Goal: Task Accomplishment & Management: Complete application form

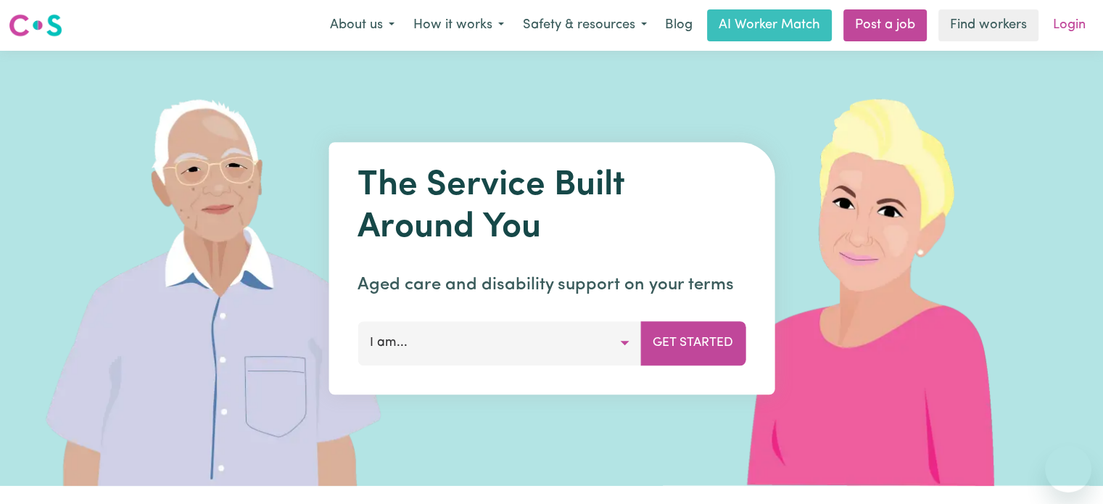
click at [1061, 31] on link "Login" at bounding box center [1069, 25] width 50 height 32
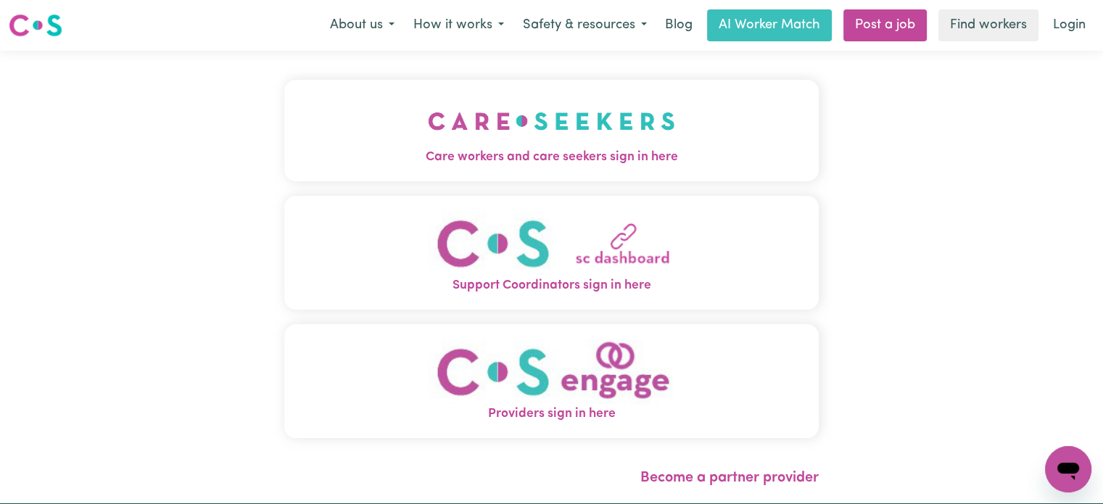
click at [455, 135] on img "Care workers and care seekers sign in here" at bounding box center [551, 121] width 247 height 54
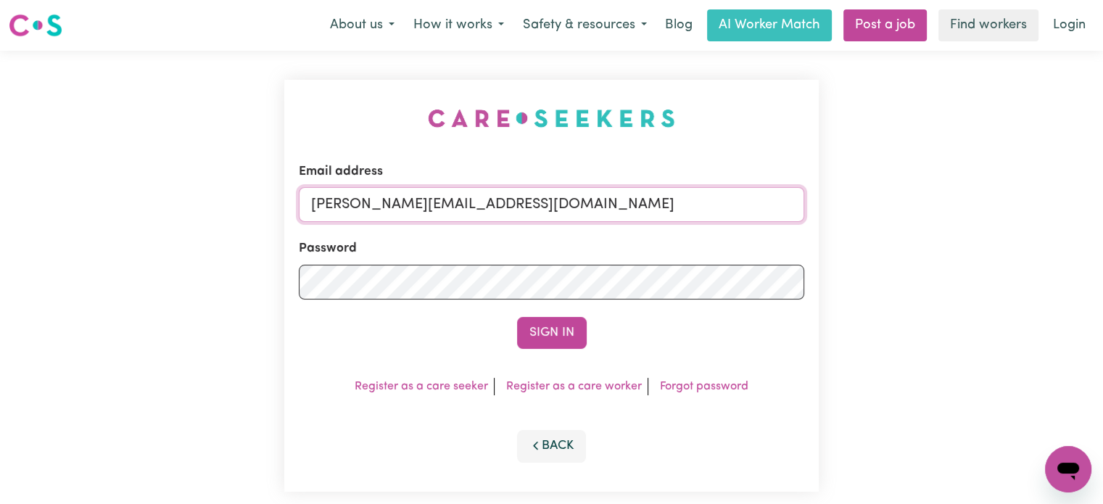
click at [549, 216] on input "[PERSON_NAME][EMAIL_ADDRESS][DOMAIN_NAME]" at bounding box center [551, 204] width 505 height 35
drag, startPoint x: 565, startPoint y: 202, endPoint x: 389, endPoint y: 199, distance: 176.2
click at [389, 199] on input "[EMAIL_ADDRESS][PERSON_NAME][DOMAIN_NAME]" at bounding box center [551, 204] width 505 height 35
type input "[EMAIL_ADDRESS][PERSON_NAME][DOMAIN_NAME]"
click at [544, 321] on button "Sign In" at bounding box center [552, 333] width 70 height 32
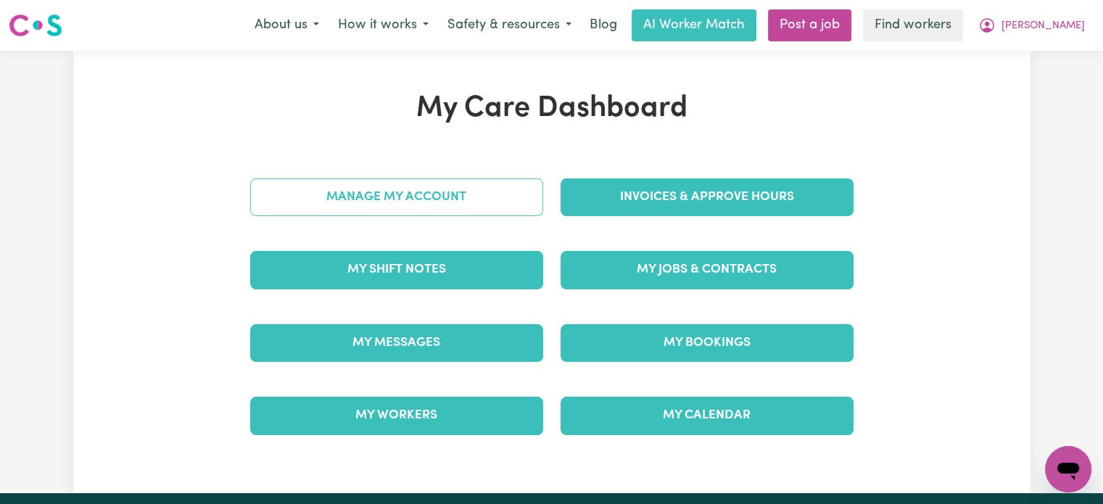
click at [437, 192] on link "Manage My Account" at bounding box center [396, 197] width 293 height 38
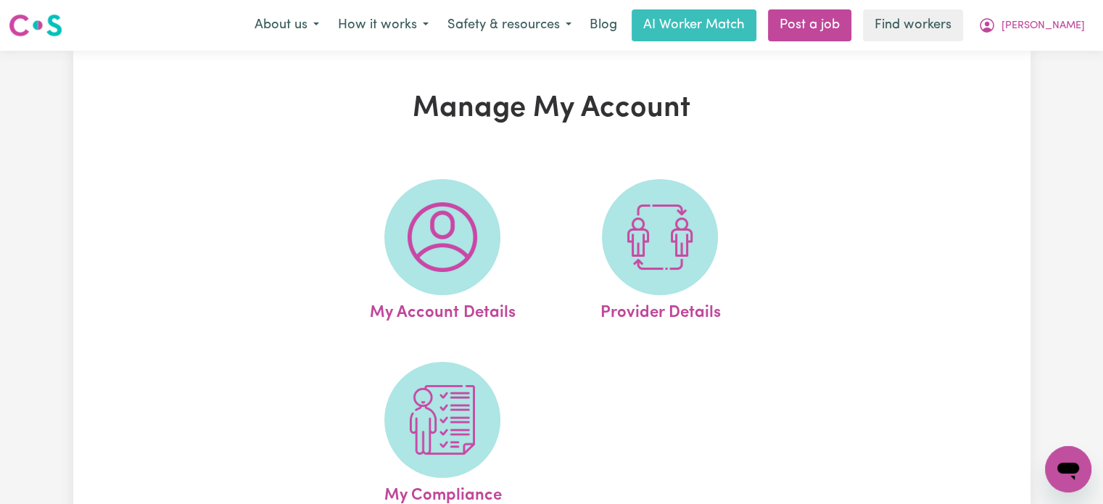
click at [439, 394] on img at bounding box center [442, 420] width 70 height 70
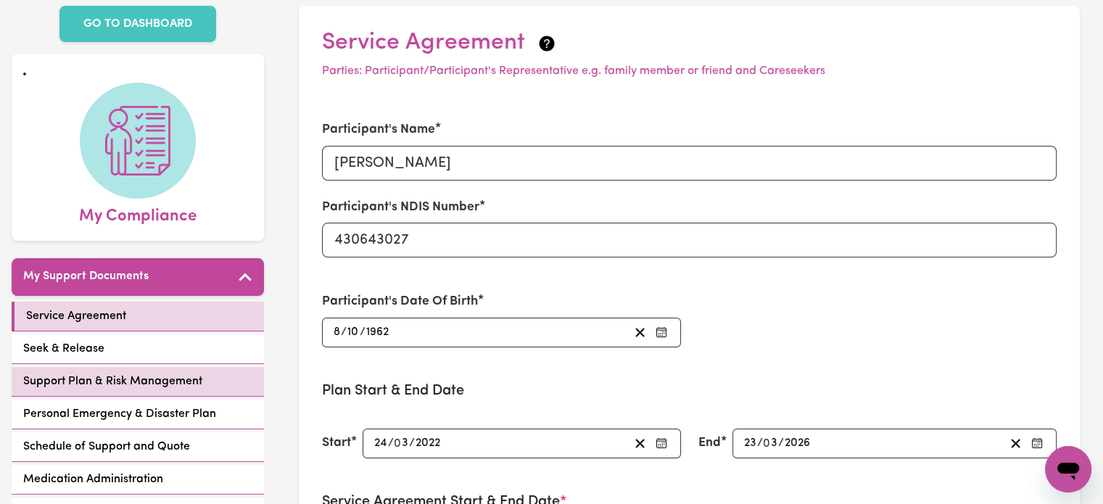
scroll to position [145, 0]
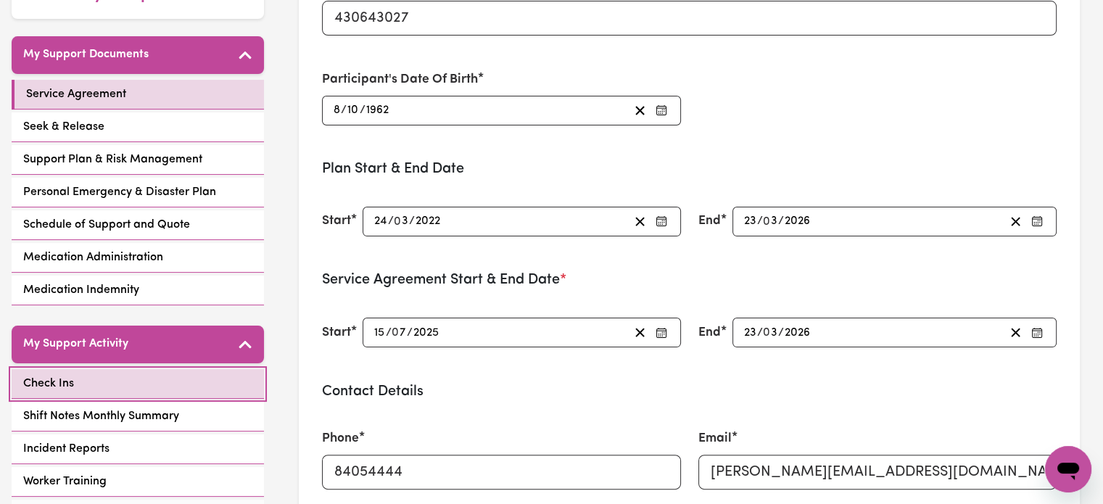
click at [167, 383] on link "Check Ins" at bounding box center [138, 384] width 252 height 30
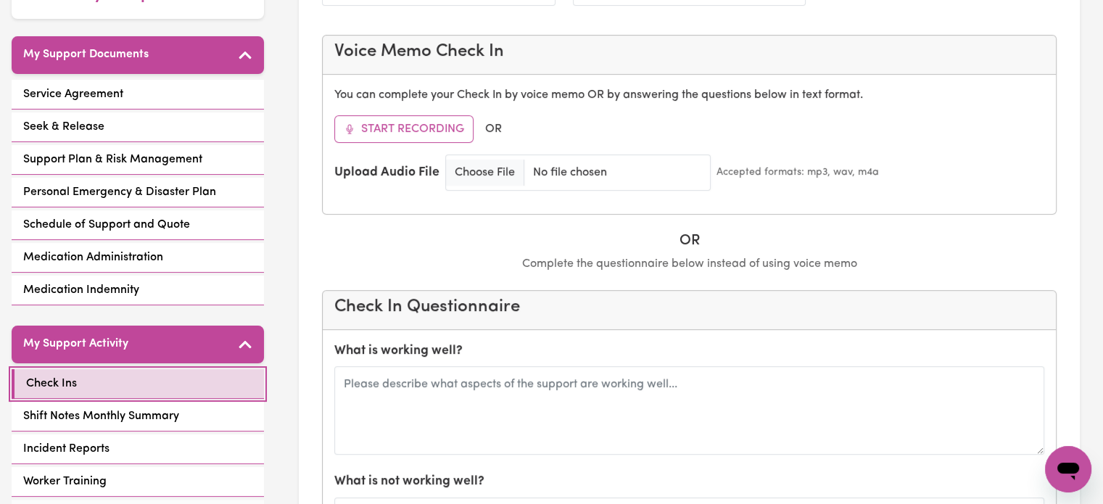
scroll to position [362, 0]
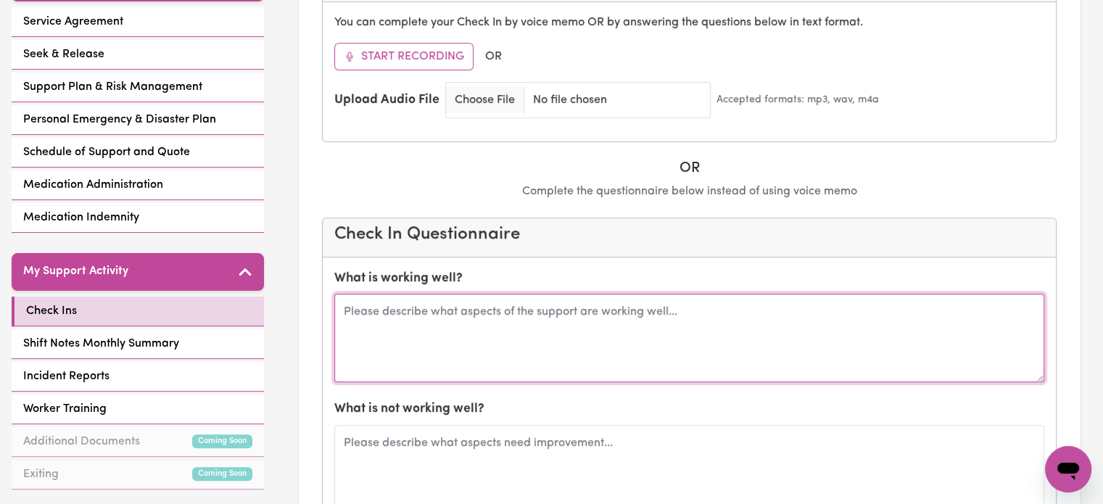
click at [589, 294] on textarea at bounding box center [689, 338] width 710 height 88
click at [589, 294] on textarea "To enrich screen reader interactions, please activate Accessibility in Grammarl…" at bounding box center [689, 338] width 710 height 88
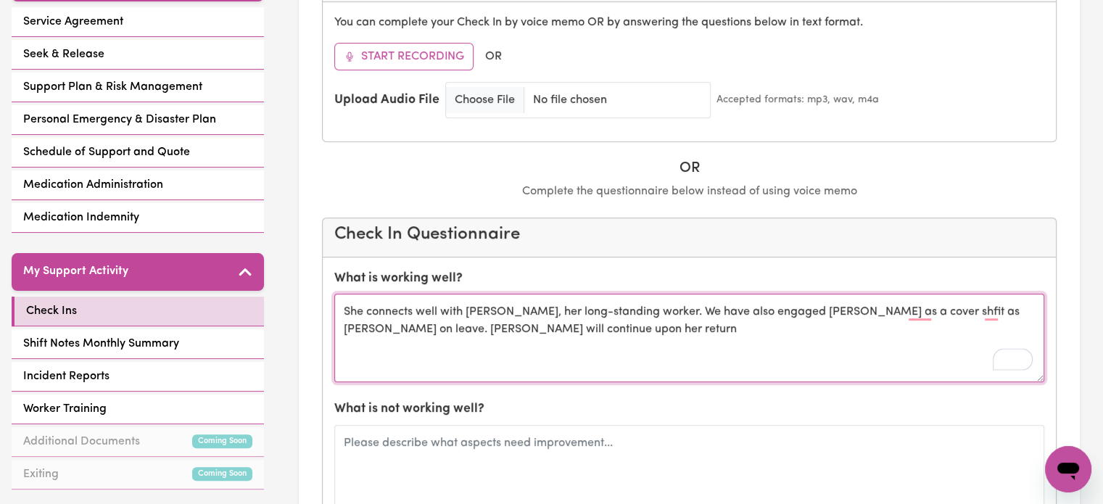
click at [583, 294] on textarea "She connects well with [PERSON_NAME], her long-standing worker. We have also en…" at bounding box center [689, 338] width 710 height 88
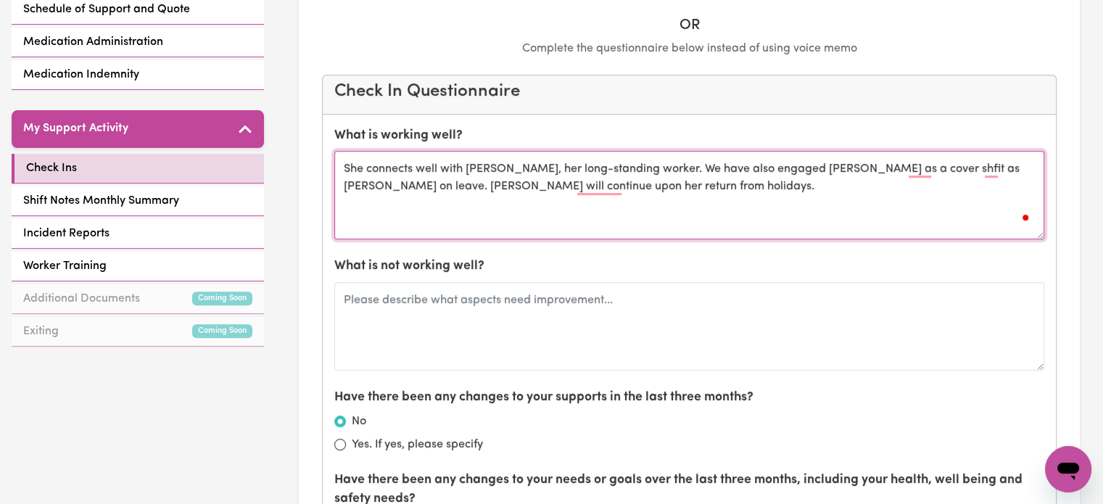
scroll to position [507, 0]
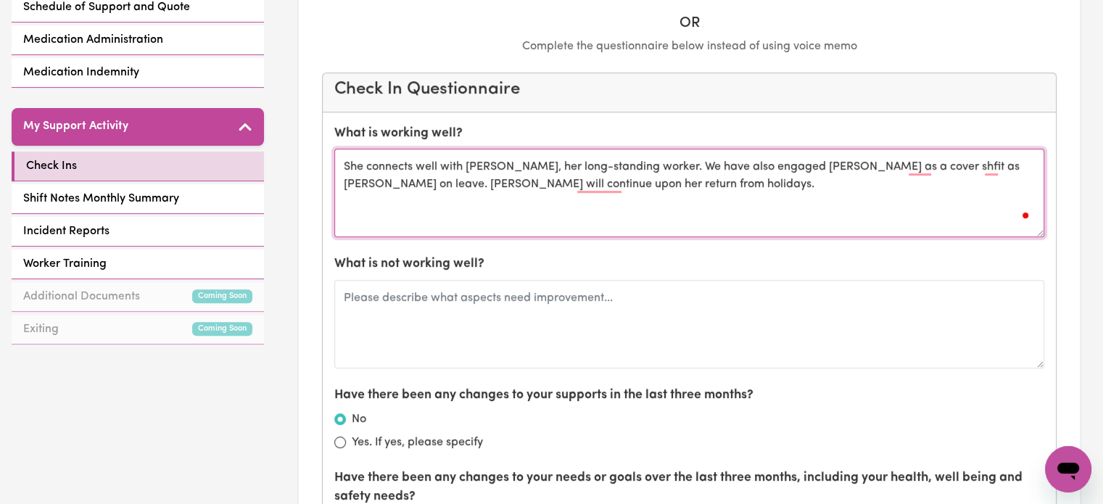
type textarea "She connects well with [PERSON_NAME], her long-standing worker. We have also en…"
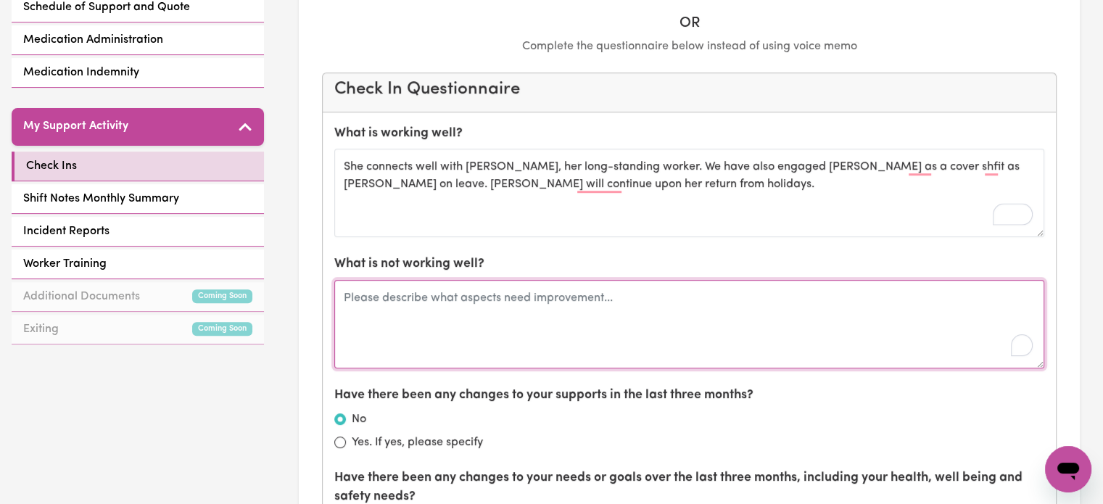
click at [558, 280] on textarea "To enrich screen reader interactions, please activate Accessibility in Grammarl…" at bounding box center [689, 324] width 710 height 88
type textarea "[PERSON_NAME] finds it difficult to"
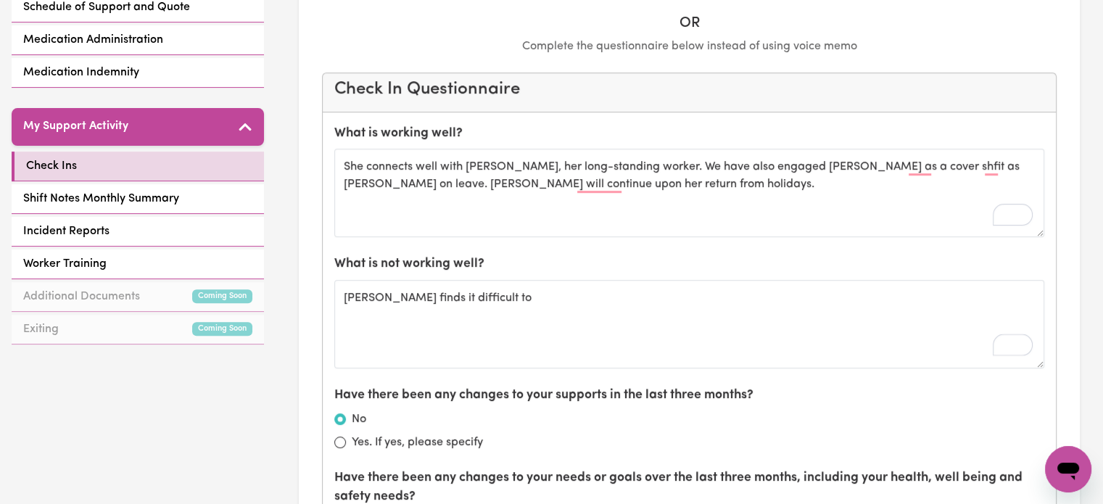
click at [436, 433] on label "Yes. If yes, please specify" at bounding box center [417, 441] width 131 height 17
click at [346, 436] on input "Yes. If yes, please specify" at bounding box center [340, 442] width 12 height 12
radio input "true"
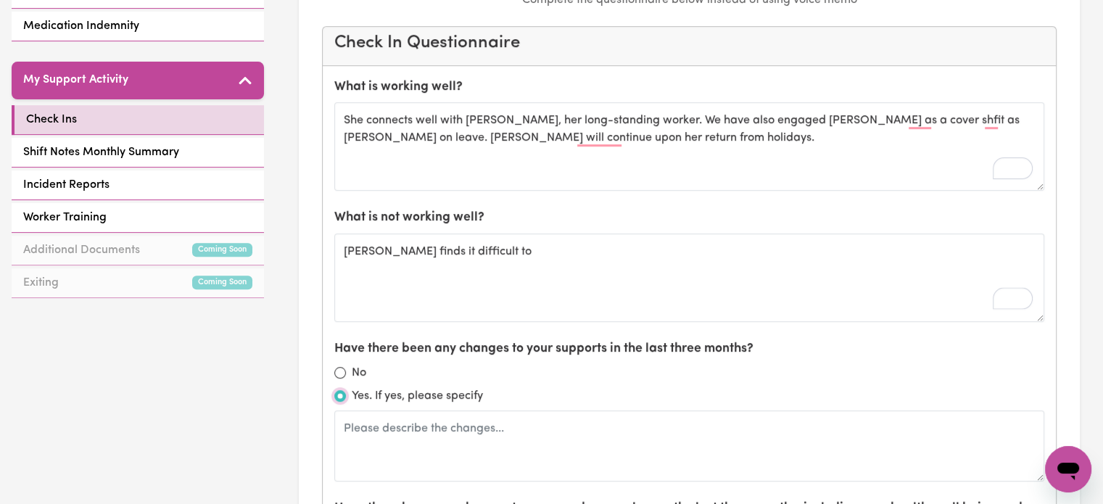
scroll to position [580, 0]
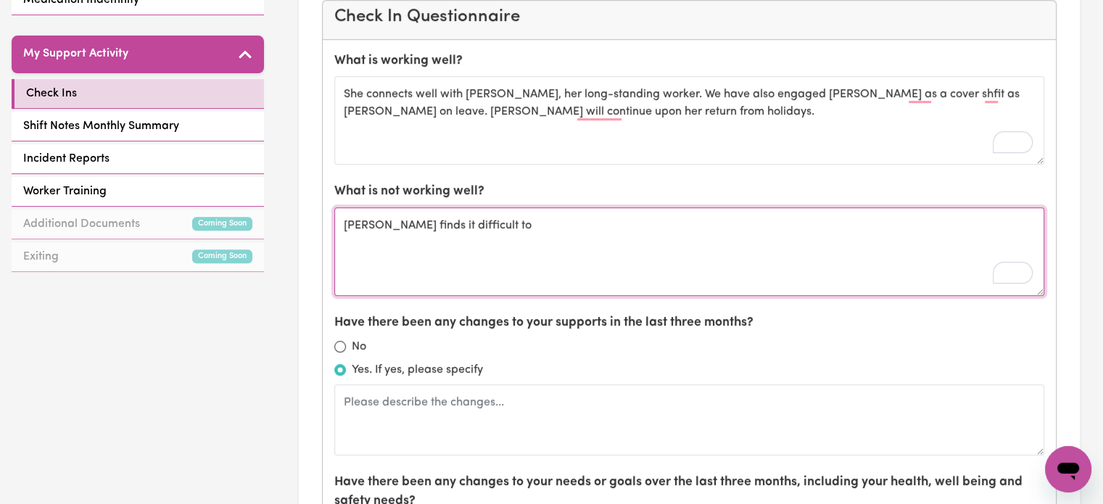
click at [514, 207] on textarea "[PERSON_NAME] finds it difficult to" at bounding box center [689, 251] width 710 height 88
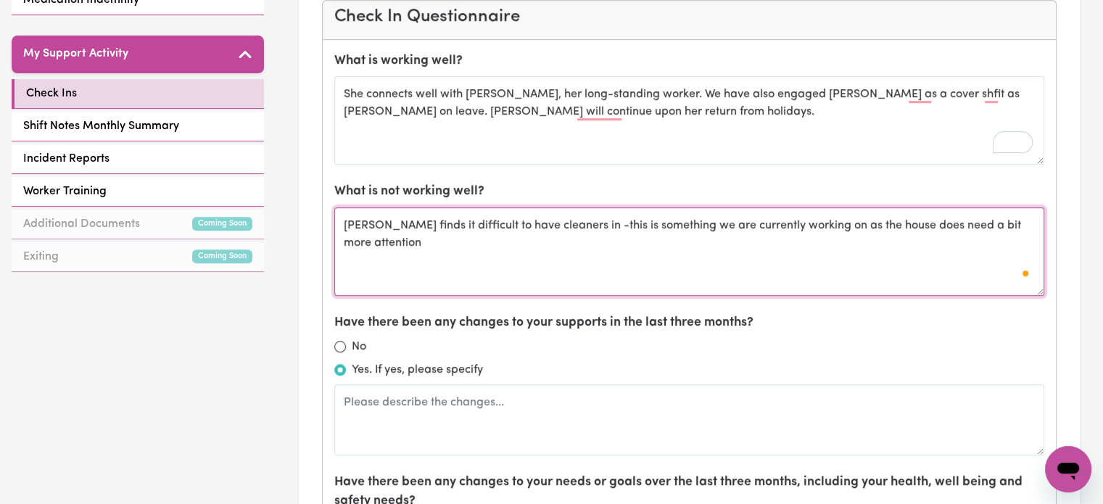
scroll to position [725, 0]
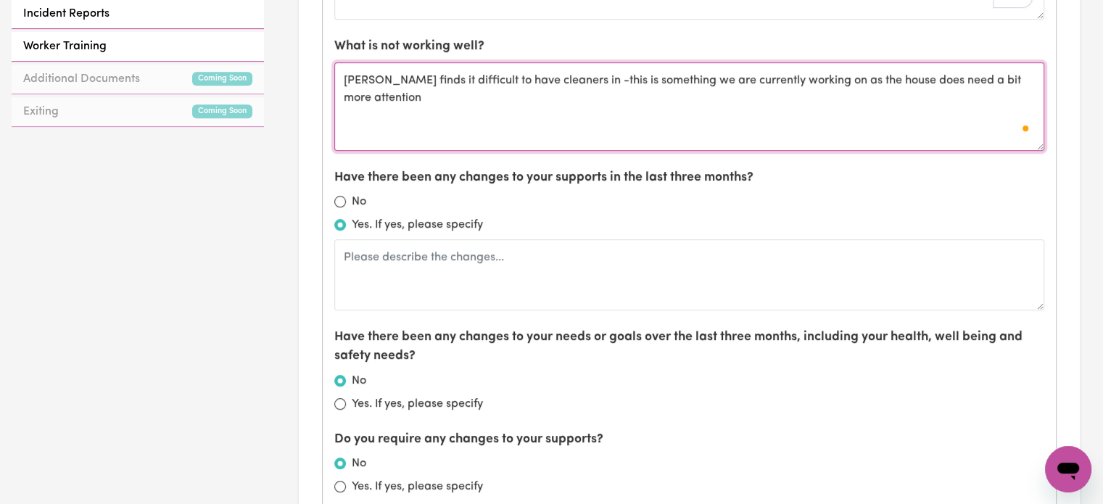
type textarea "[PERSON_NAME] finds it difficult to have cleaners in -this is something we are …"
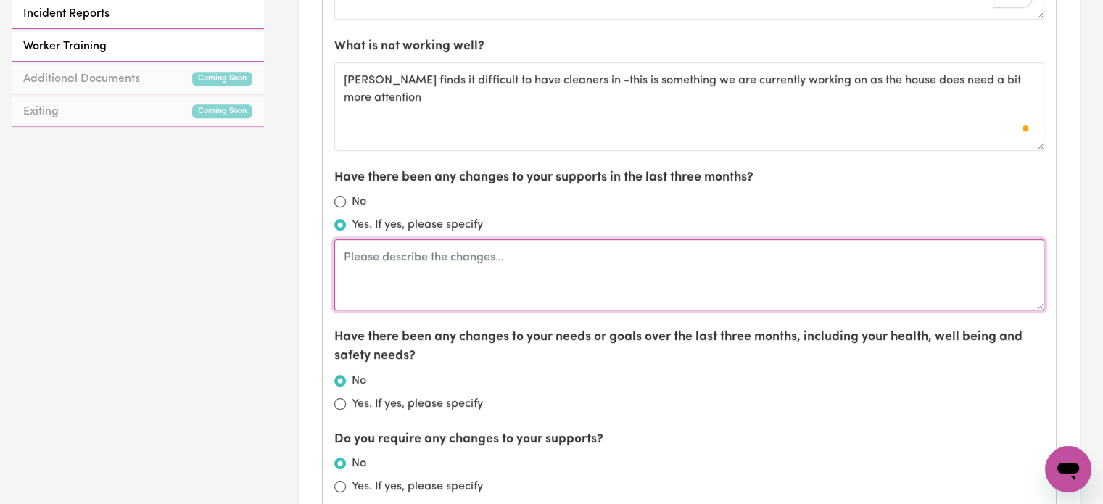
click at [520, 239] on textarea at bounding box center [689, 274] width 710 height 71
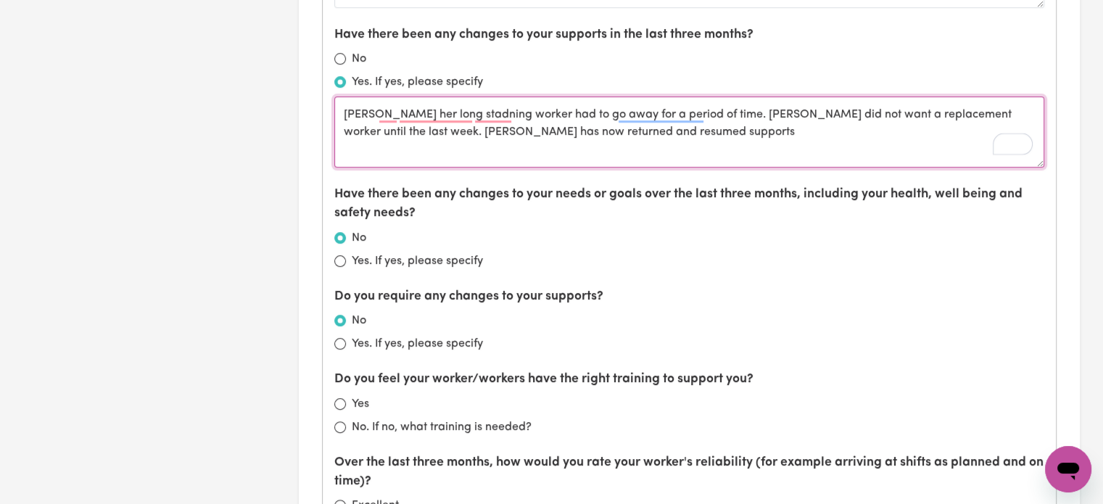
scroll to position [870, 0]
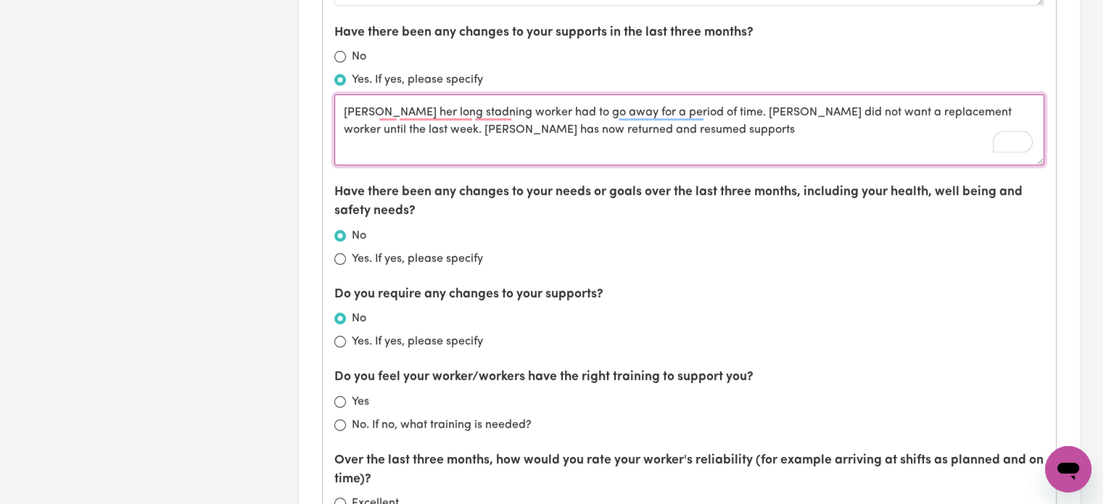
type textarea "[PERSON_NAME] her long stadning worker had to go away for a period of time. [PE…"
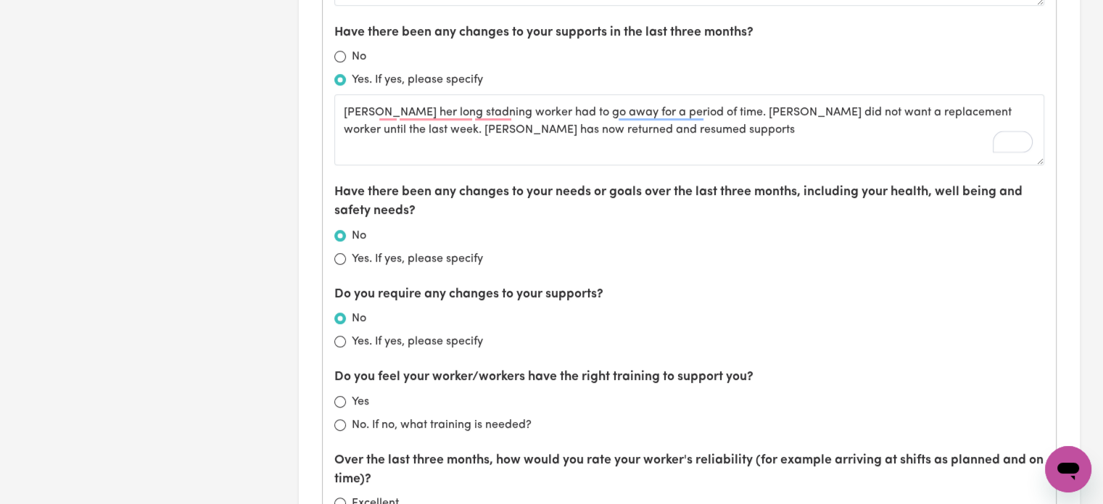
click at [384, 333] on label "Yes. If yes, please specify" at bounding box center [417, 341] width 131 height 17
click at [346, 336] on input "Yes. If yes, please specify" at bounding box center [340, 342] width 12 height 12
radio input "true"
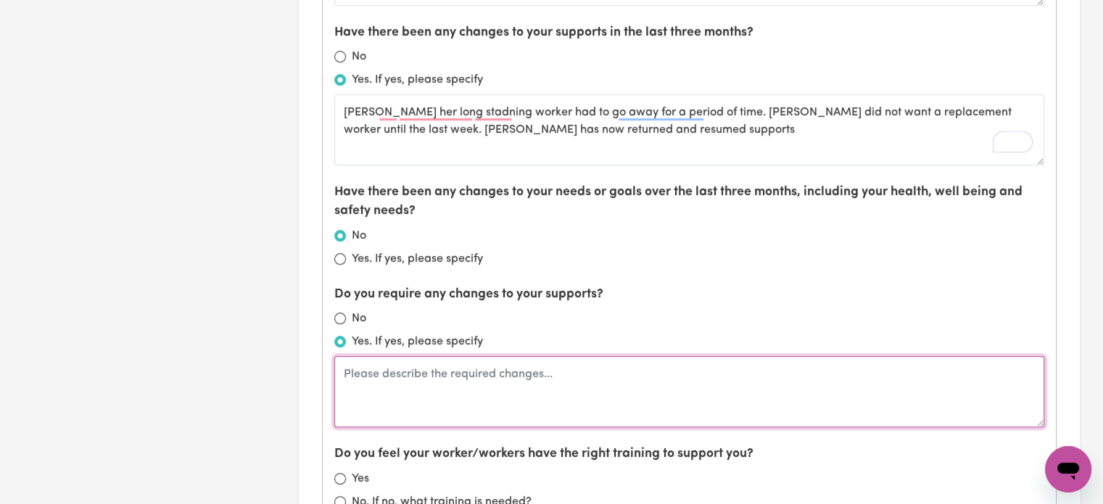
click at [404, 356] on textarea at bounding box center [689, 391] width 710 height 71
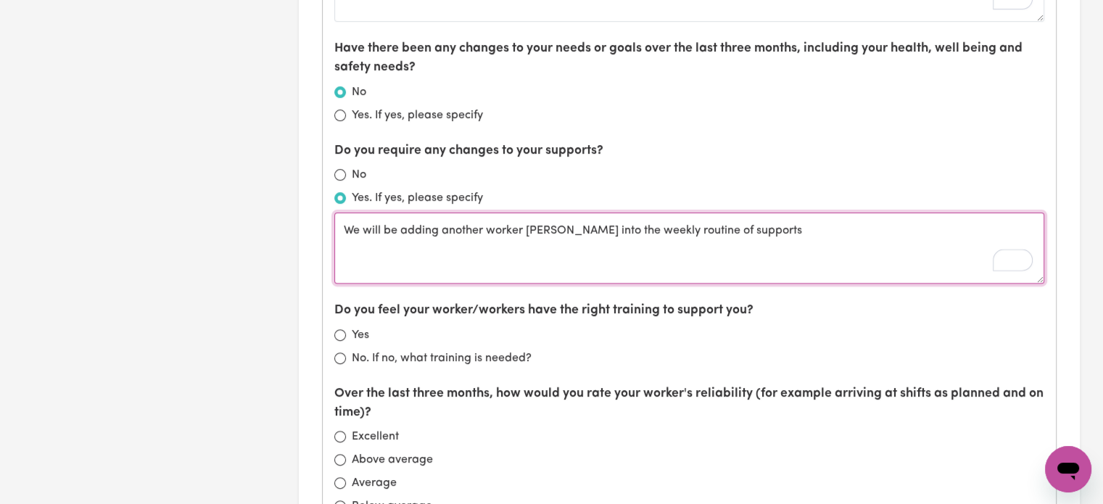
scroll to position [1015, 0]
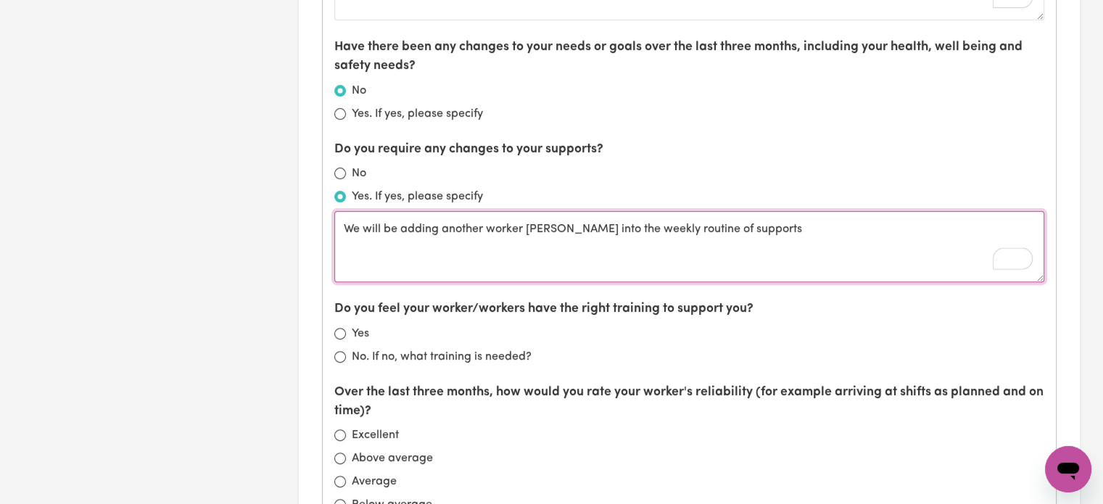
type textarea "We will be adding another worker [PERSON_NAME] into the weekly routine of suppo…"
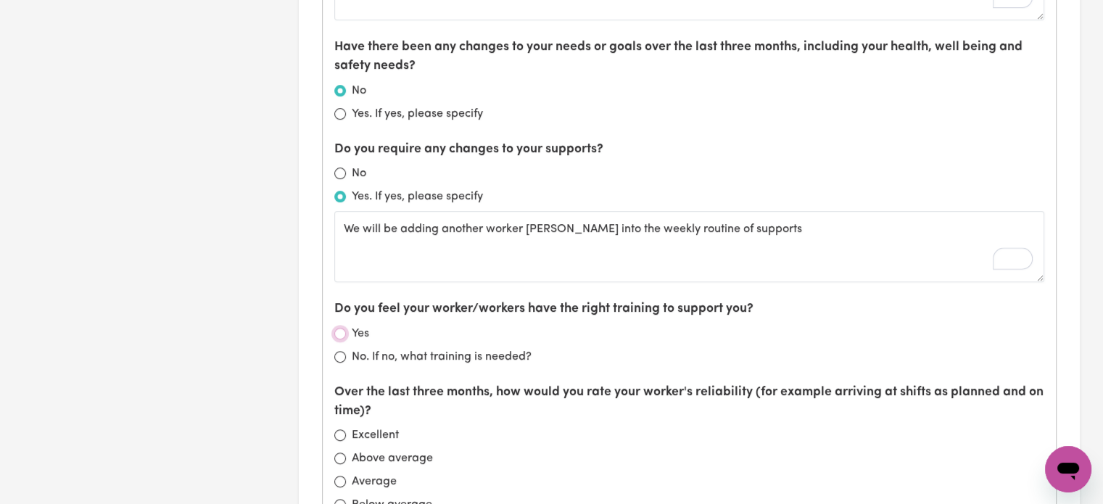
click at [339, 328] on input "Yes" at bounding box center [340, 334] width 12 height 12
radio input "true"
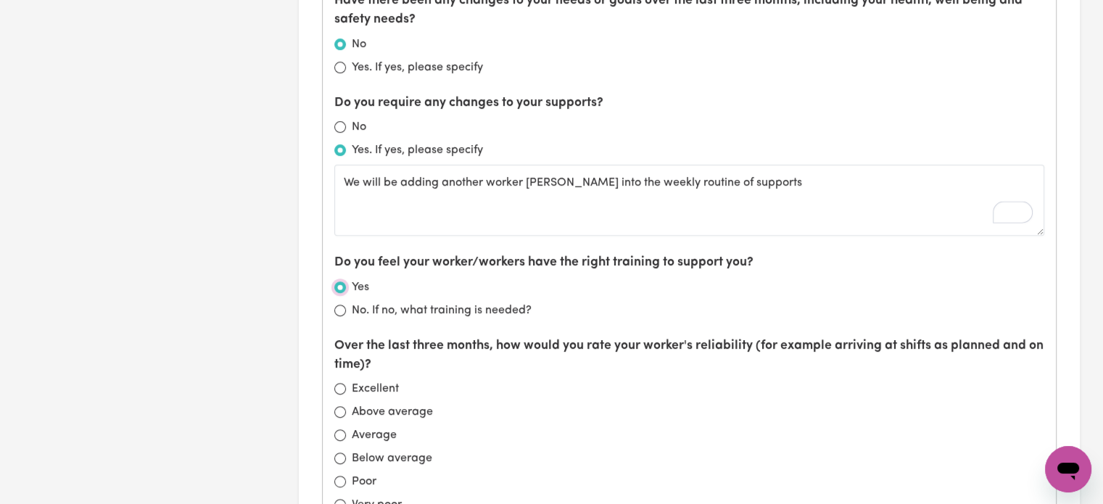
scroll to position [1087, 0]
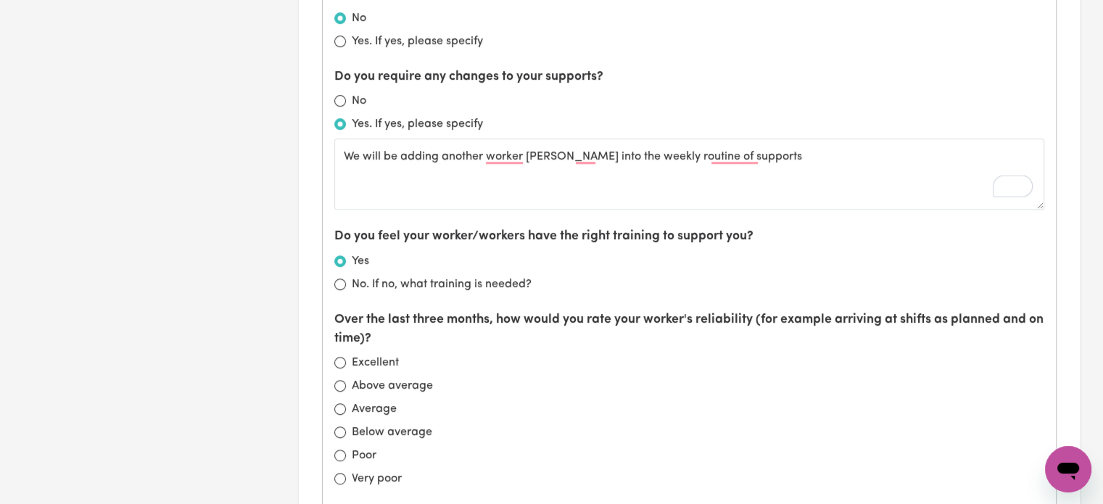
click at [362, 400] on label "Average" at bounding box center [374, 408] width 45 height 17
click at [346, 403] on input "Average" at bounding box center [340, 409] width 12 height 12
radio input "true"
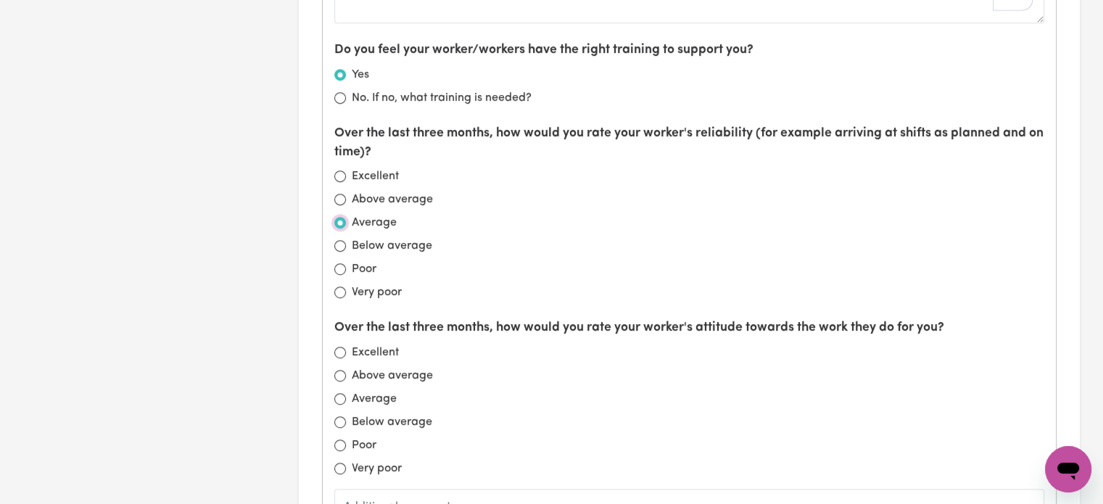
scroll to position [1522, 0]
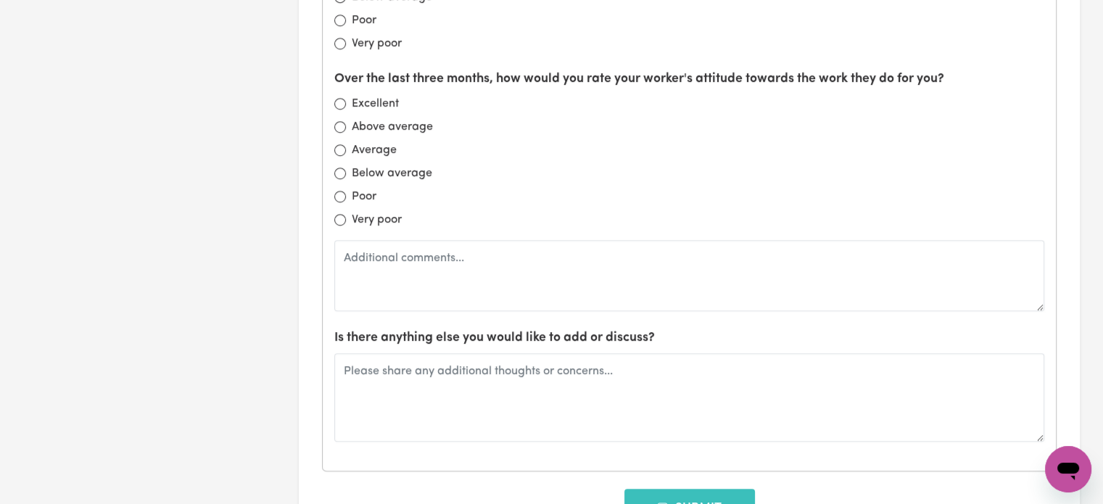
click at [342, 141] on div "Average" at bounding box center [689, 149] width 710 height 17
click at [352, 141] on label "Average" at bounding box center [374, 149] width 45 height 17
click at [346, 144] on input "Average" at bounding box center [340, 150] width 12 height 12
radio input "true"
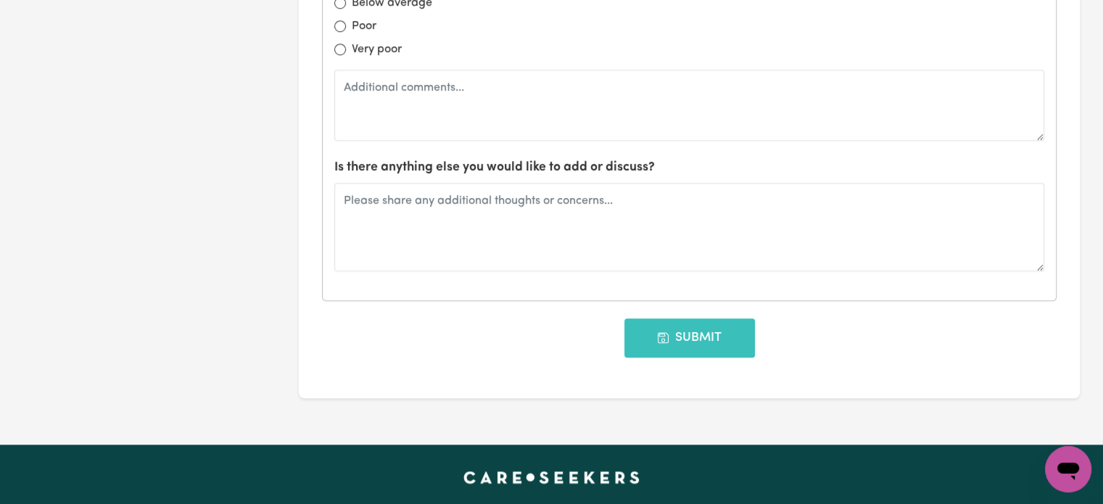
scroll to position [1812, 0]
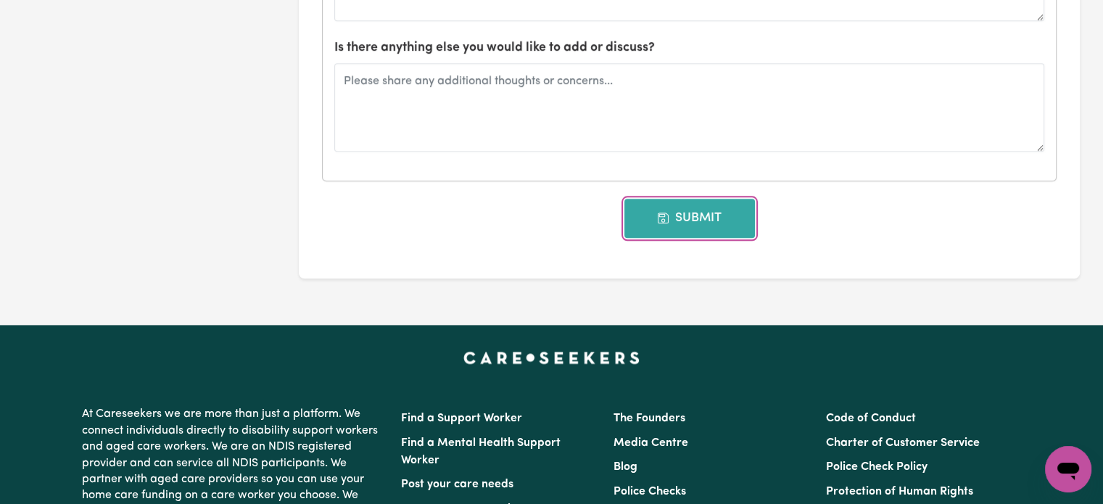
click at [683, 199] on button "Submit" at bounding box center [689, 218] width 130 height 39
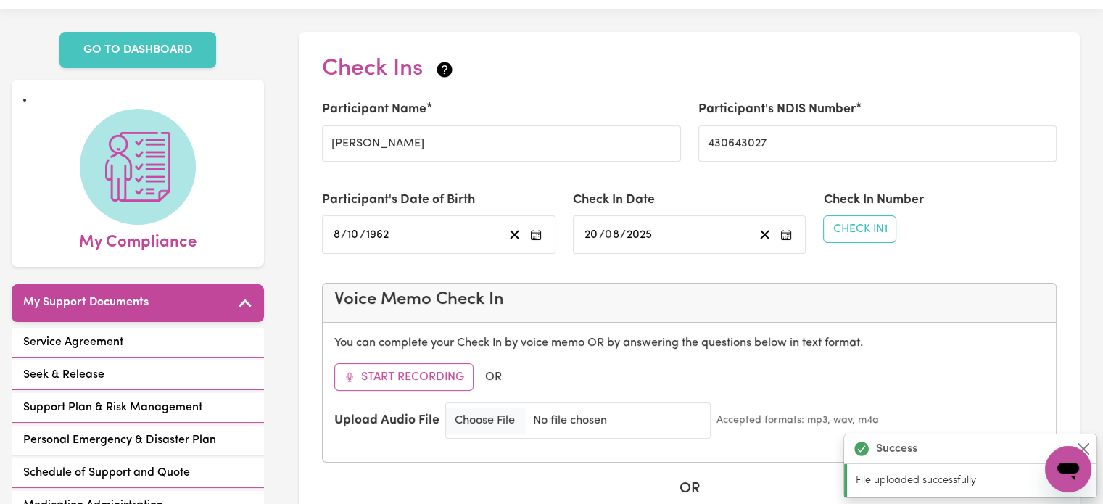
scroll to position [0, 0]
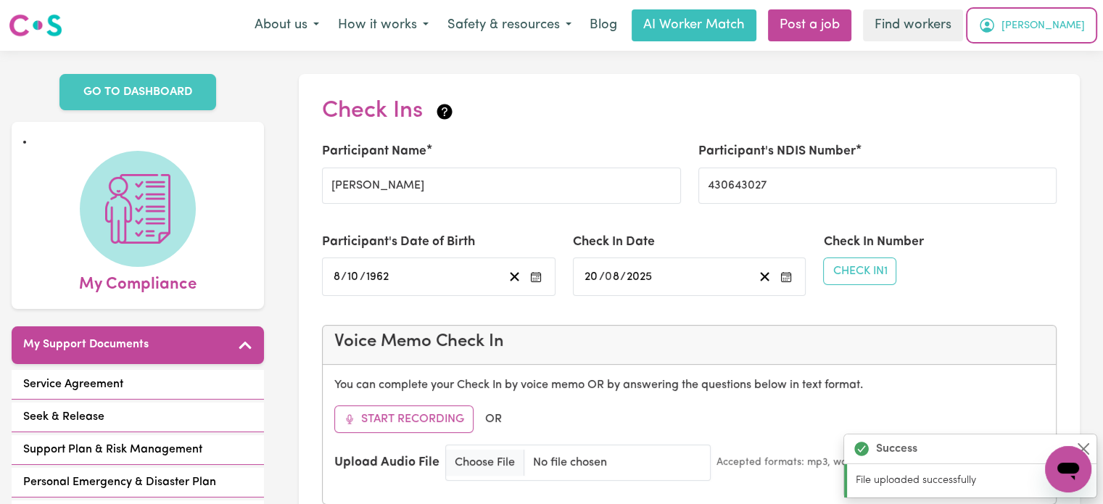
drag, startPoint x: 1038, startPoint y: 20, endPoint x: 1045, endPoint y: 23, distance: 7.5
click at [995, 20] on icon "My Account" at bounding box center [986, 25] width 17 height 17
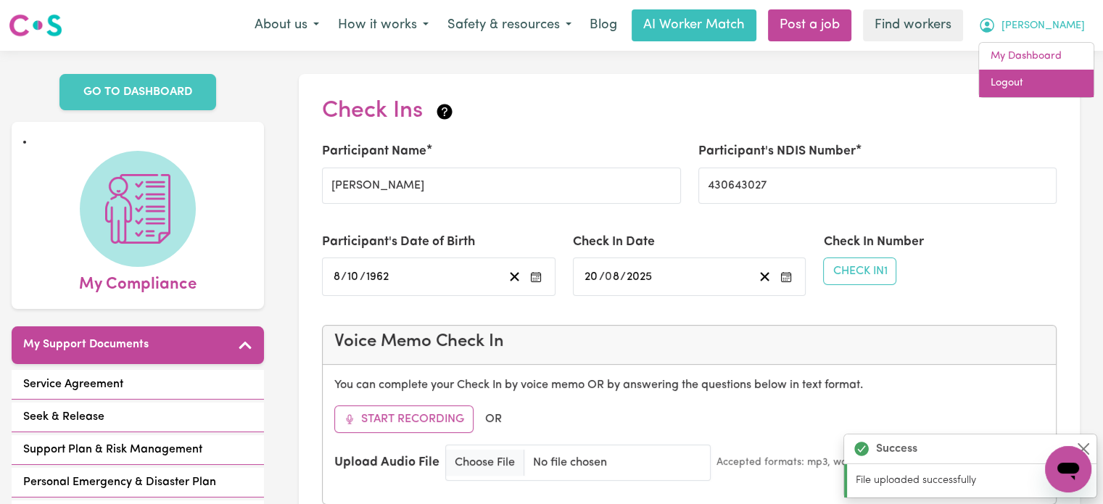
click at [1053, 78] on link "Logout" at bounding box center [1036, 84] width 115 height 28
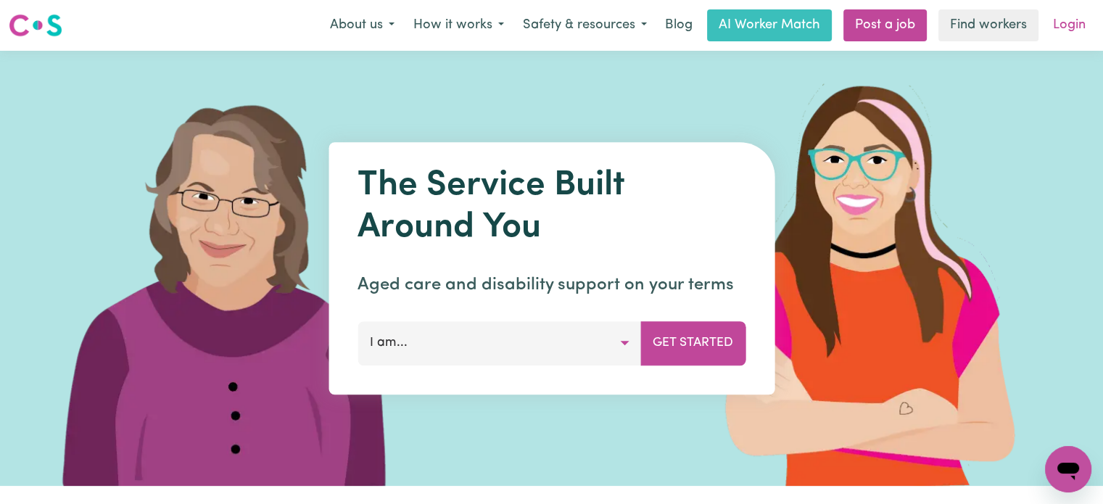
click at [1048, 27] on link "Login" at bounding box center [1069, 25] width 50 height 32
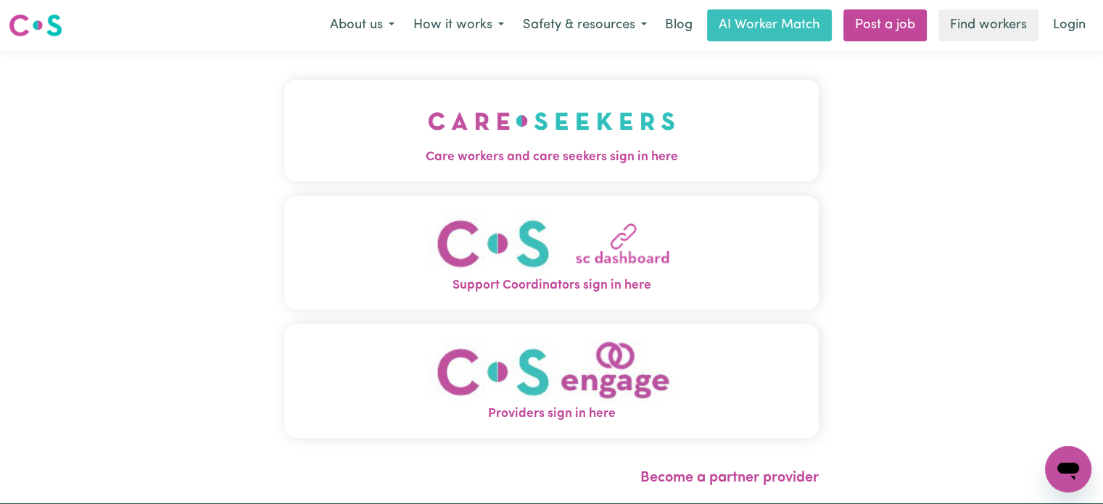
drag, startPoint x: 476, startPoint y: 167, endPoint x: 470, endPoint y: 157, distance: 11.3
click at [476, 166] on span "Care workers and care seekers sign in here" at bounding box center [551, 157] width 534 height 19
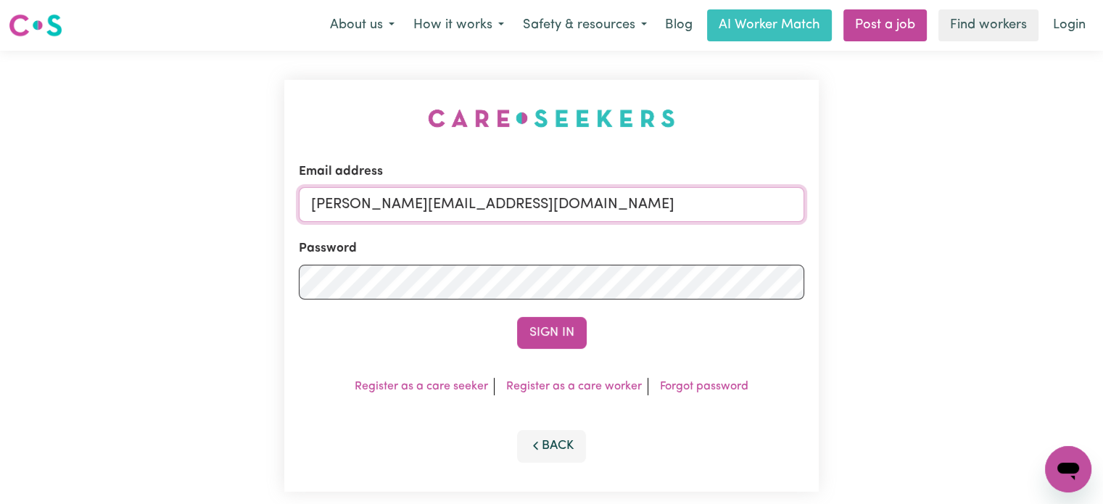
click at [576, 205] on input "[PERSON_NAME][EMAIL_ADDRESS][DOMAIN_NAME]" at bounding box center [551, 204] width 505 height 35
drag, startPoint x: 640, startPoint y: 202, endPoint x: 389, endPoint y: 199, distance: 251.6
click at [389, 199] on input "[EMAIL_ADDRESS][DOMAIN_NAME]" at bounding box center [551, 204] width 505 height 35
type input "[EMAIL_ADDRESS][DOMAIN_NAME]"
click at [517, 317] on button "Sign In" at bounding box center [552, 333] width 70 height 32
